Goal: Find specific page/section: Find specific page/section

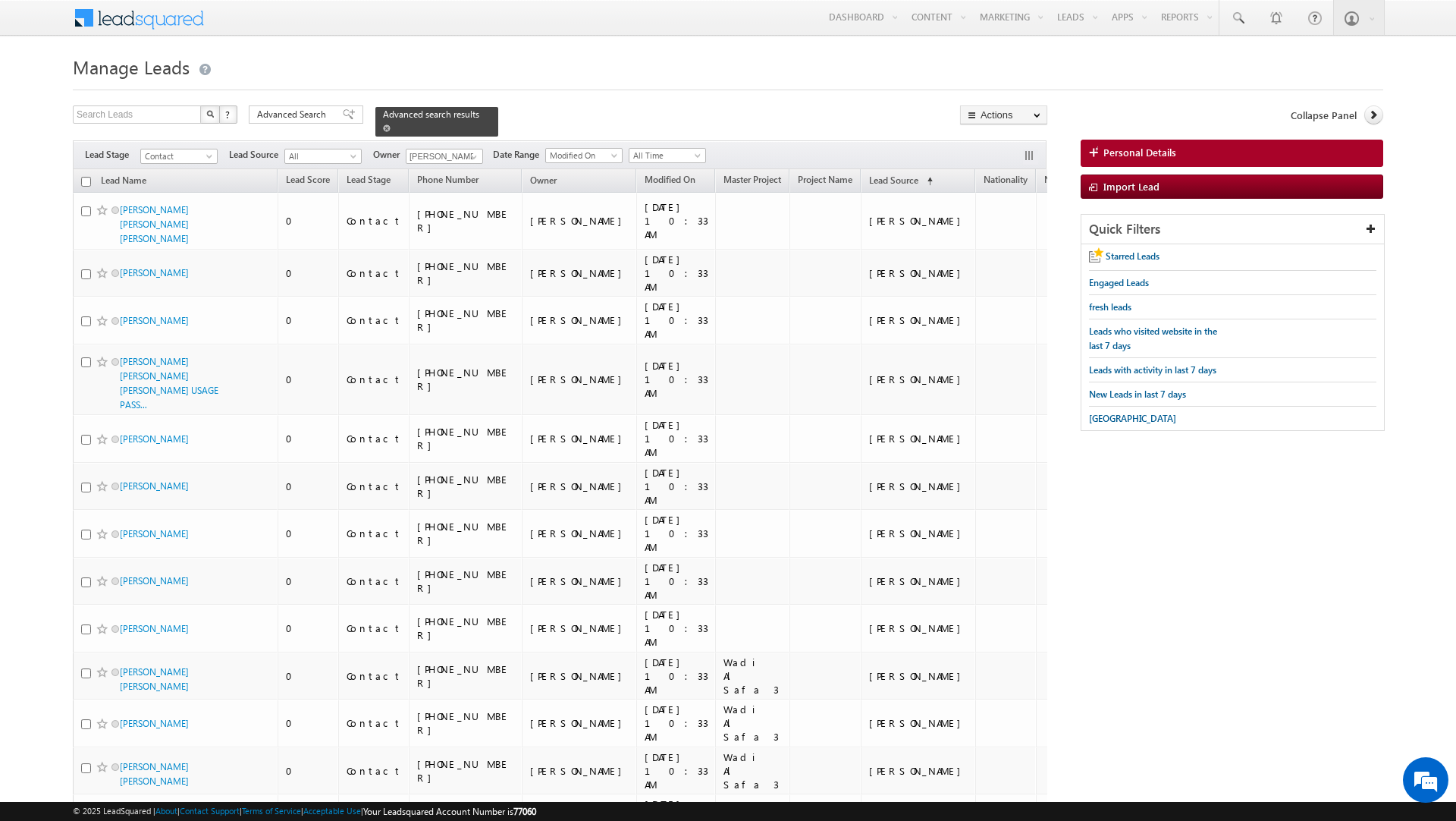
click at [383, 132] on span at bounding box center [387, 128] width 8 height 8
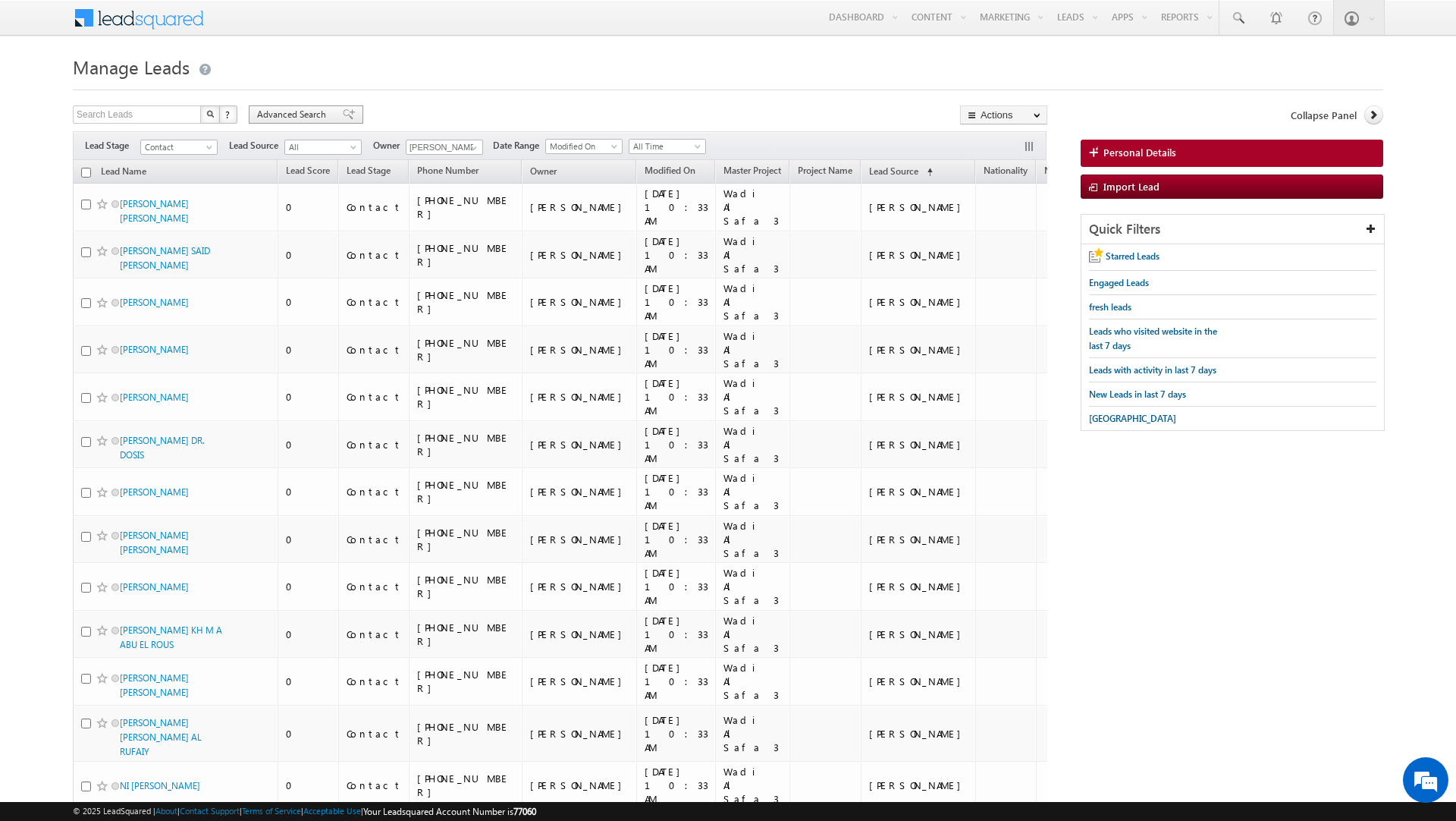
click at [329, 109] on span "Advanced Search" at bounding box center [293, 114] width 73 height 13
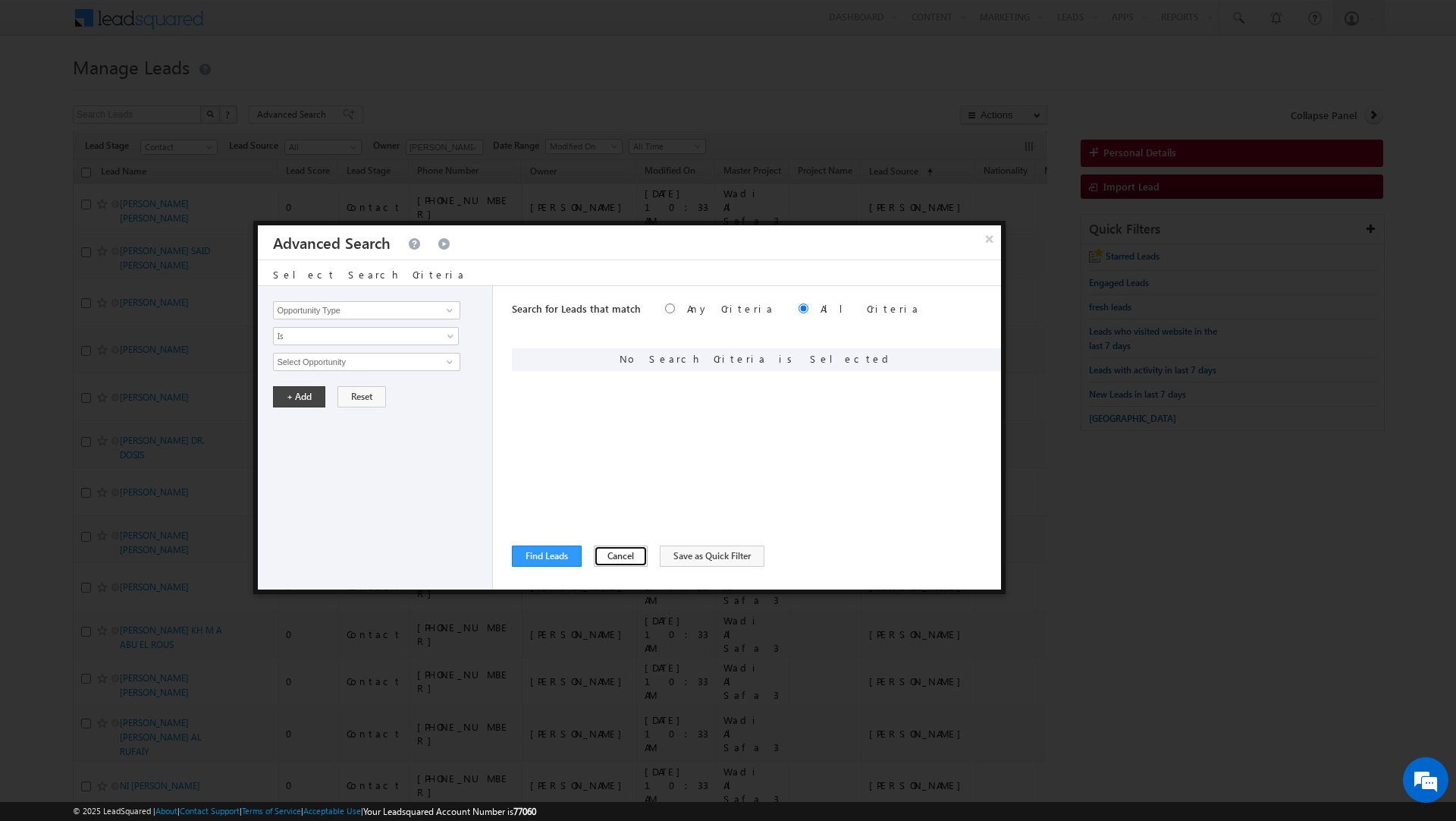
click at [613, 553] on button "Cancel" at bounding box center [621, 555] width 54 height 21
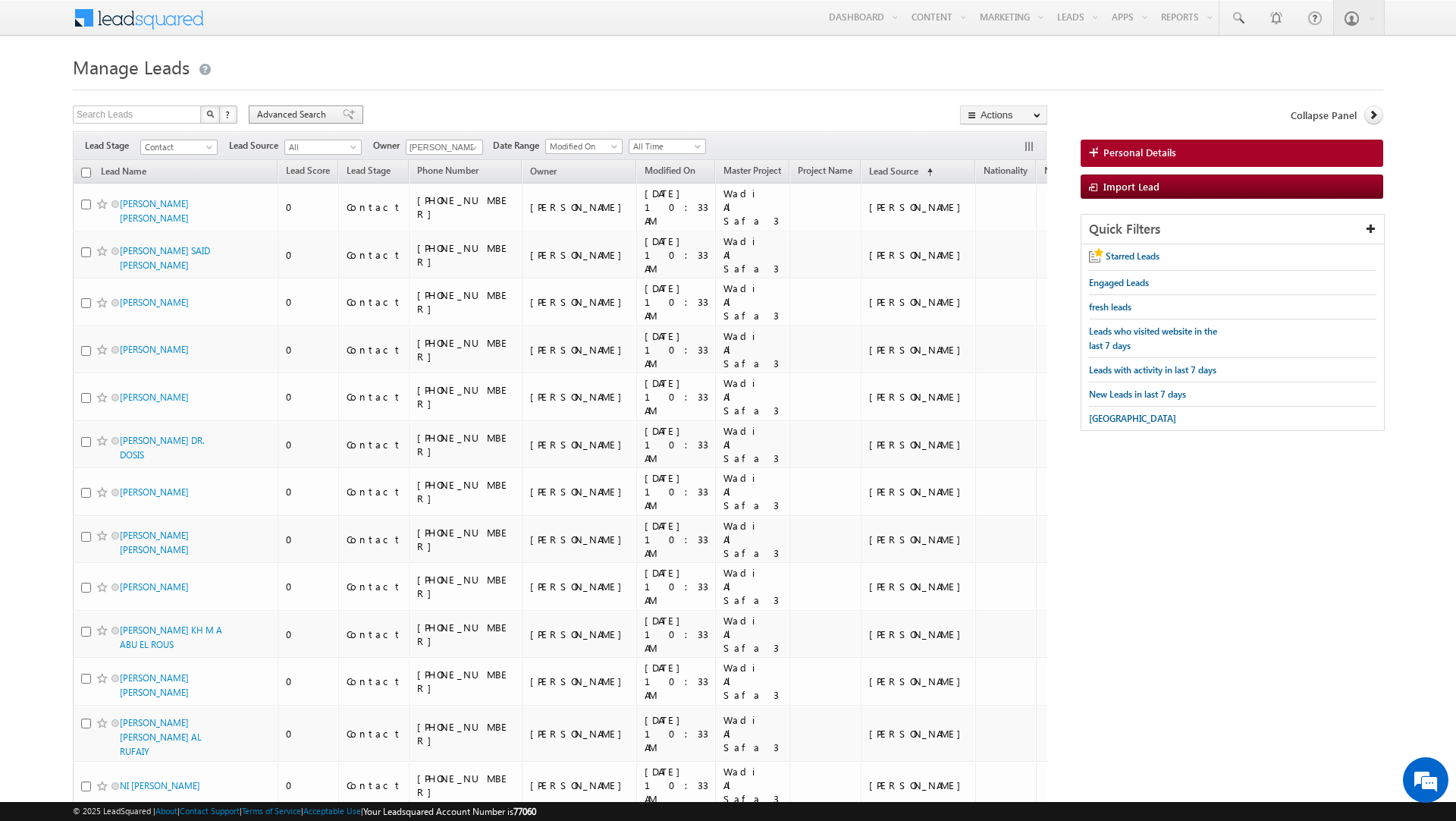
click at [315, 110] on span "Advanced Search" at bounding box center [293, 114] width 73 height 13
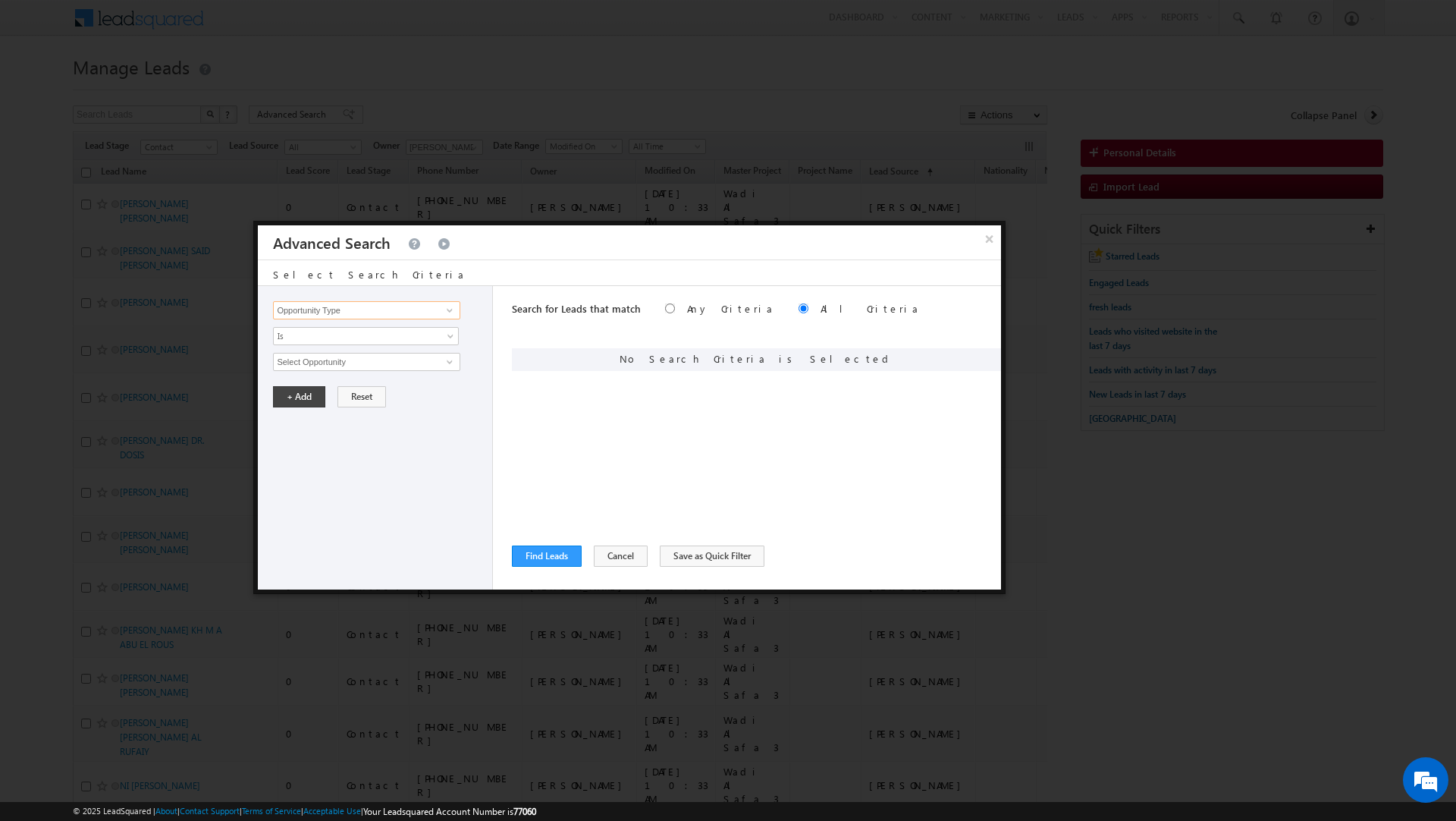
click at [354, 305] on input "Opportunity Type" at bounding box center [366, 310] width 187 height 18
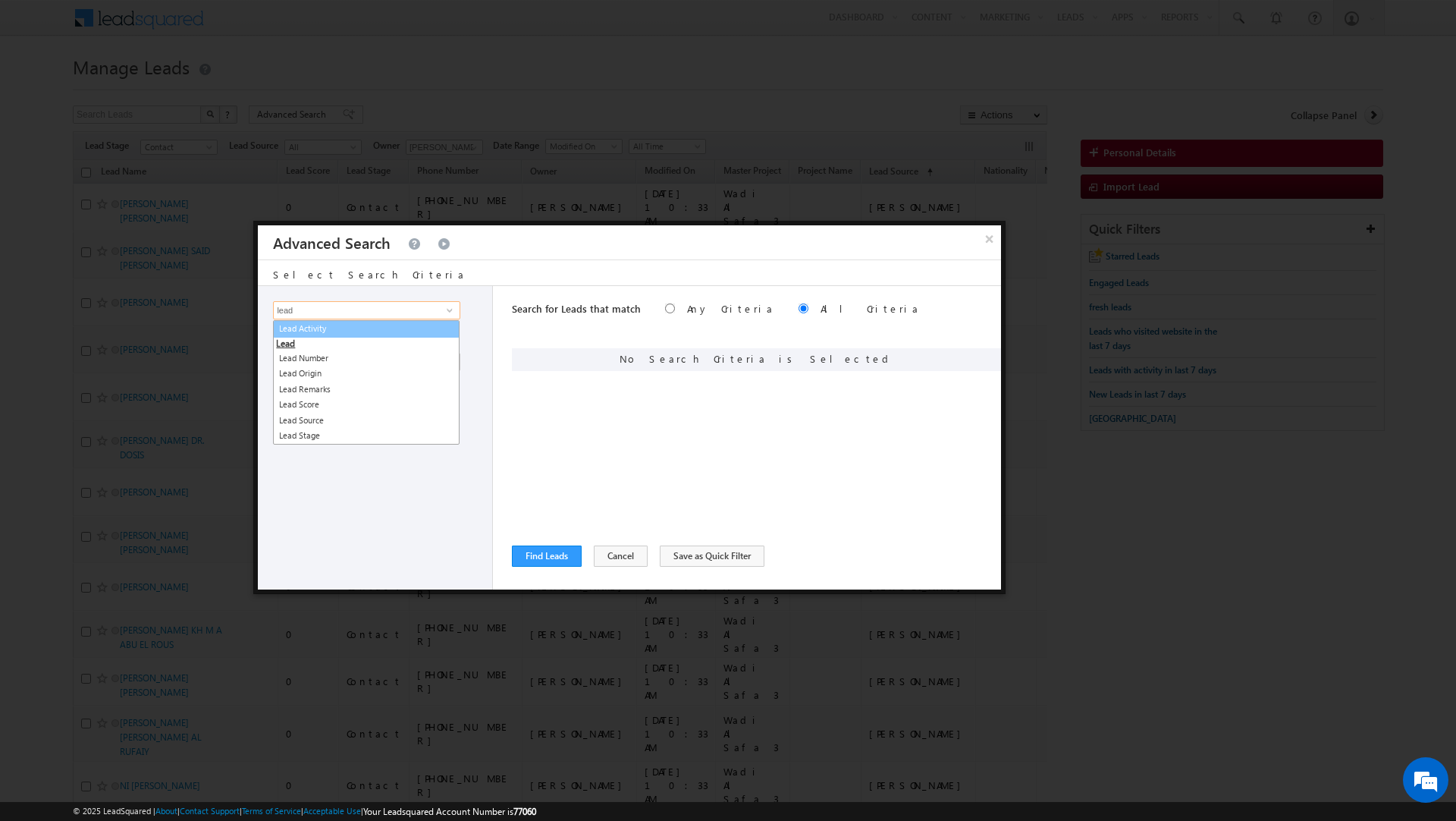
click at [321, 324] on link "Lead Activity" at bounding box center [366, 329] width 187 height 17
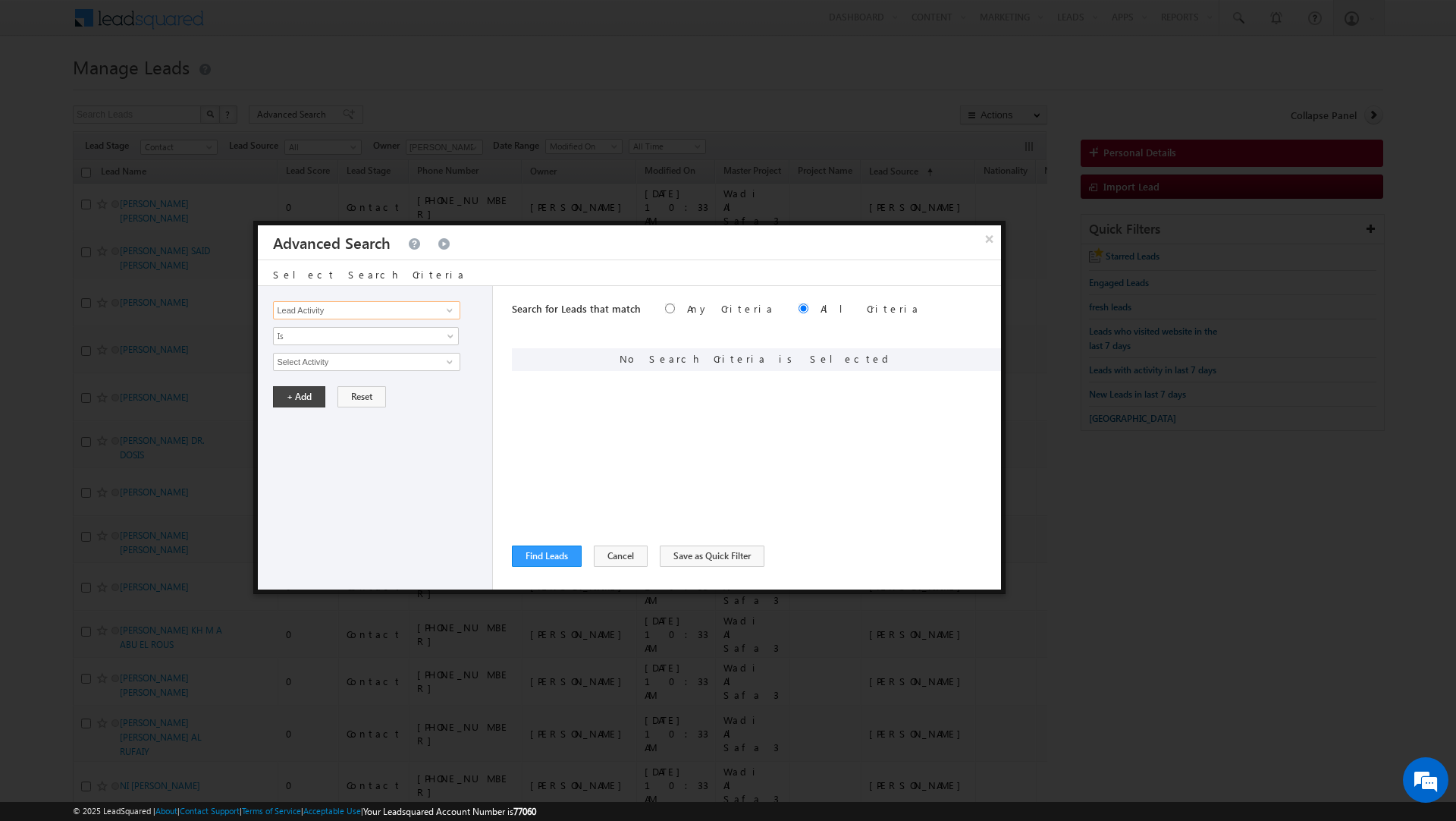
type input "Lead Activity"
click at [343, 364] on input "Select Activity" at bounding box center [366, 362] width 187 height 18
